Goal: Information Seeking & Learning: Learn about a topic

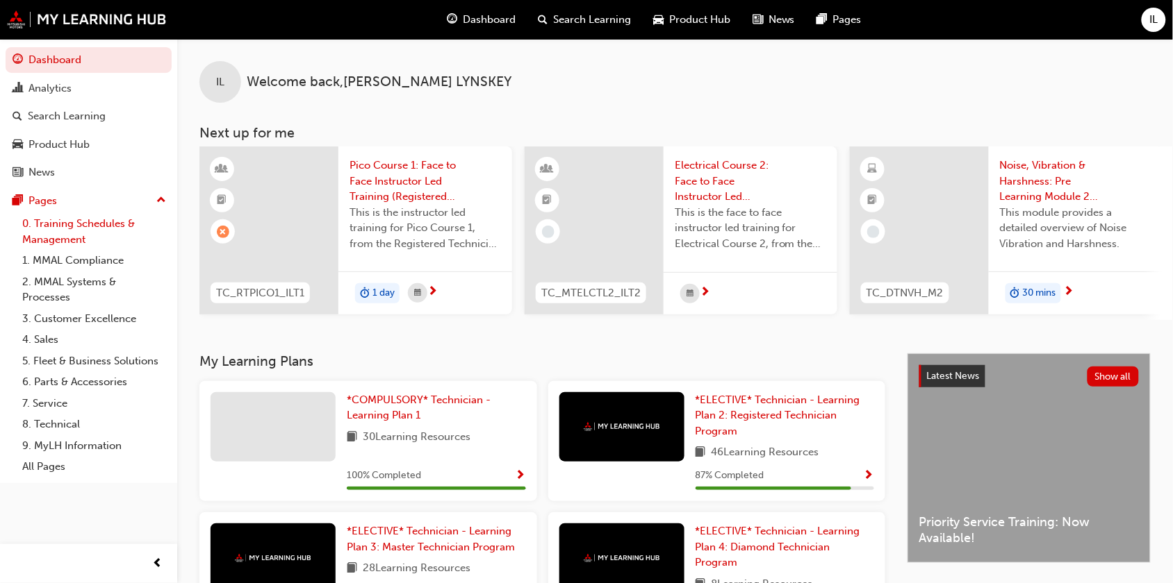
click at [74, 226] on link "0. Training Schedules & Management" at bounding box center [94, 231] width 155 height 37
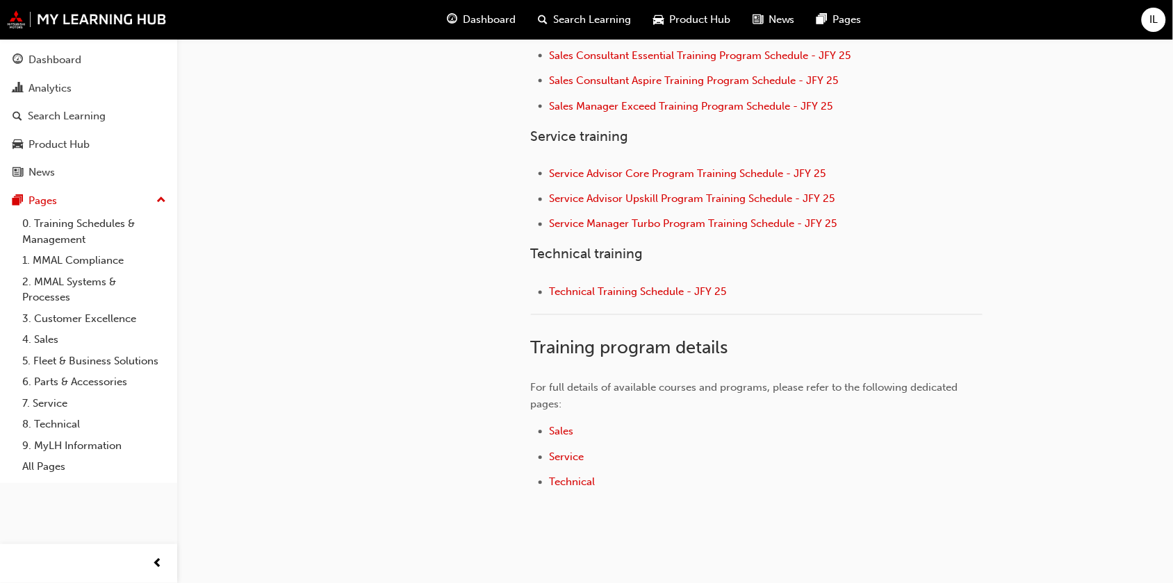
scroll to position [599, 0]
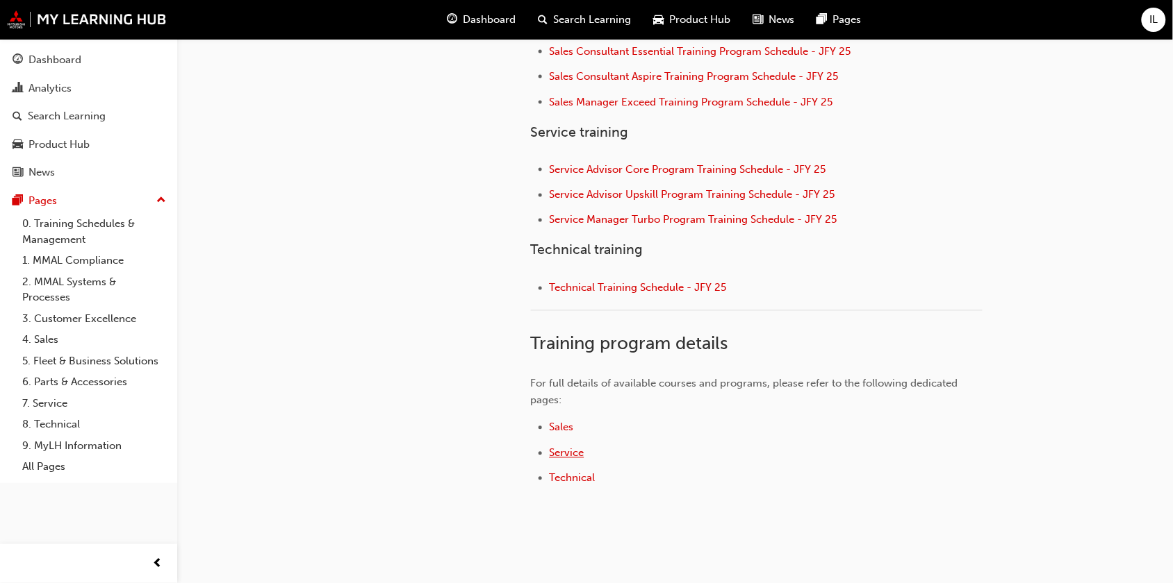
click at [561, 449] on span "Service" at bounding box center [566, 453] width 35 height 13
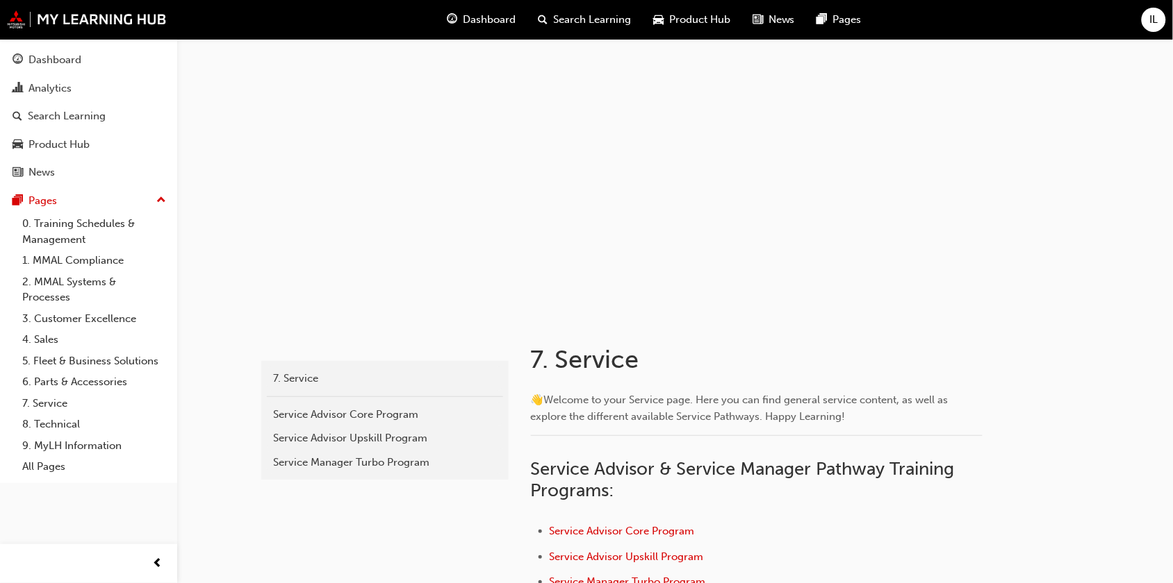
click at [568, 19] on span "Search Learning" at bounding box center [592, 20] width 78 height 16
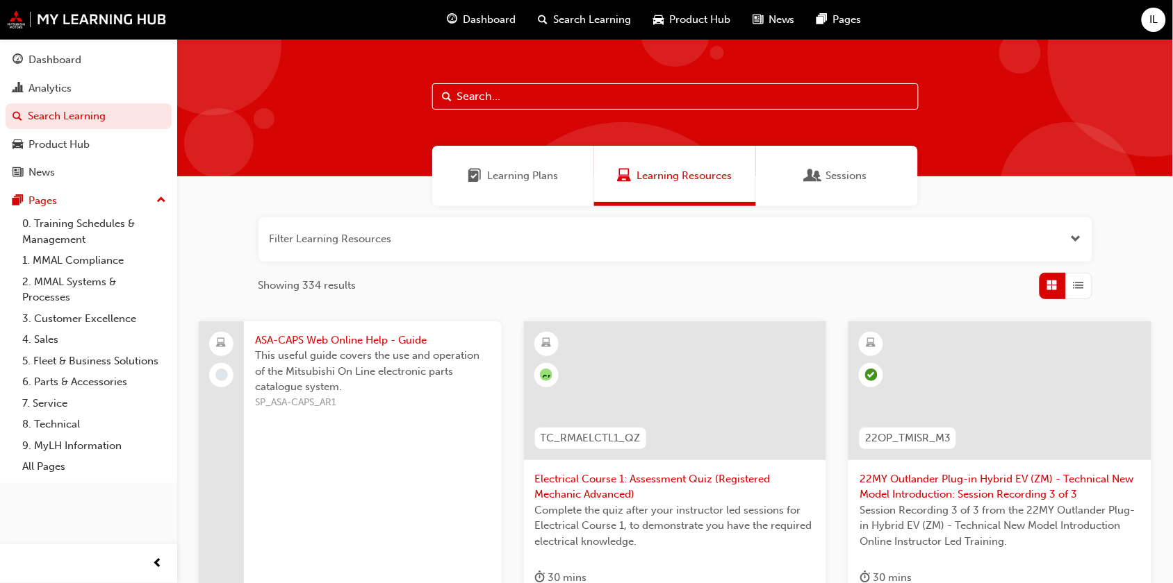
click at [479, 387] on span "This useful guide covers the use and operation of the Mitsubishi On Line electr…" at bounding box center [372, 371] width 235 height 47
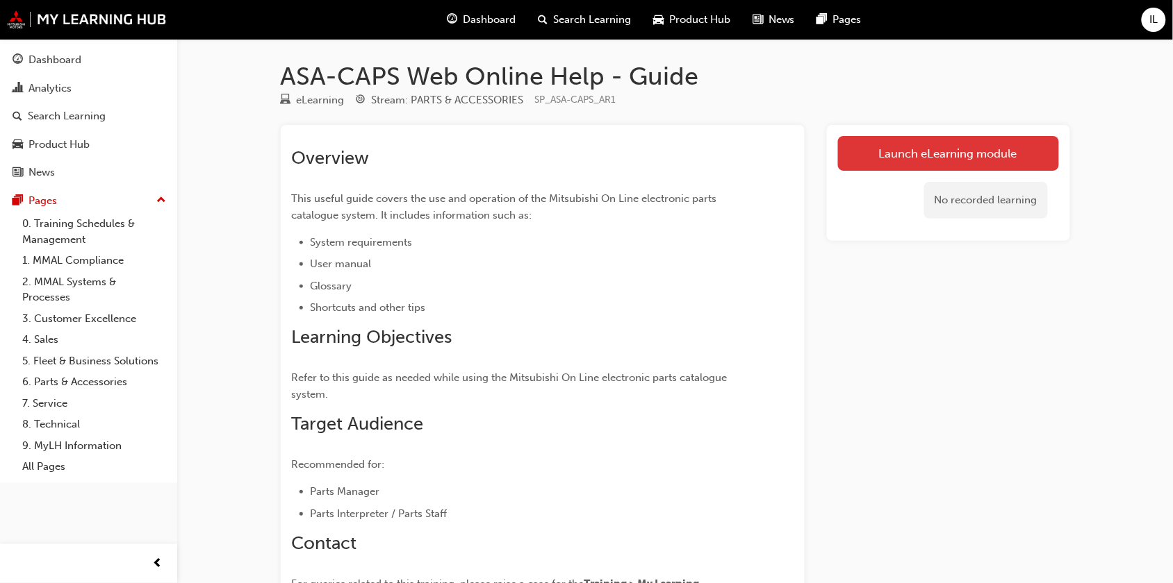
click at [970, 151] on link "Launch eLearning module" at bounding box center [948, 153] width 221 height 35
